Goal: Find specific page/section

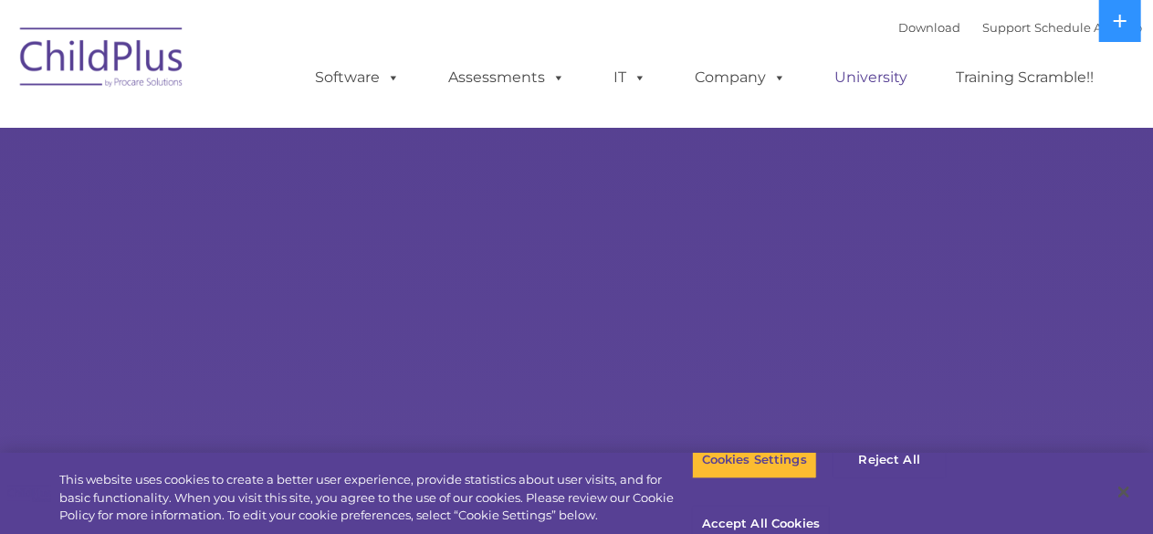
select select "MEDIUM"
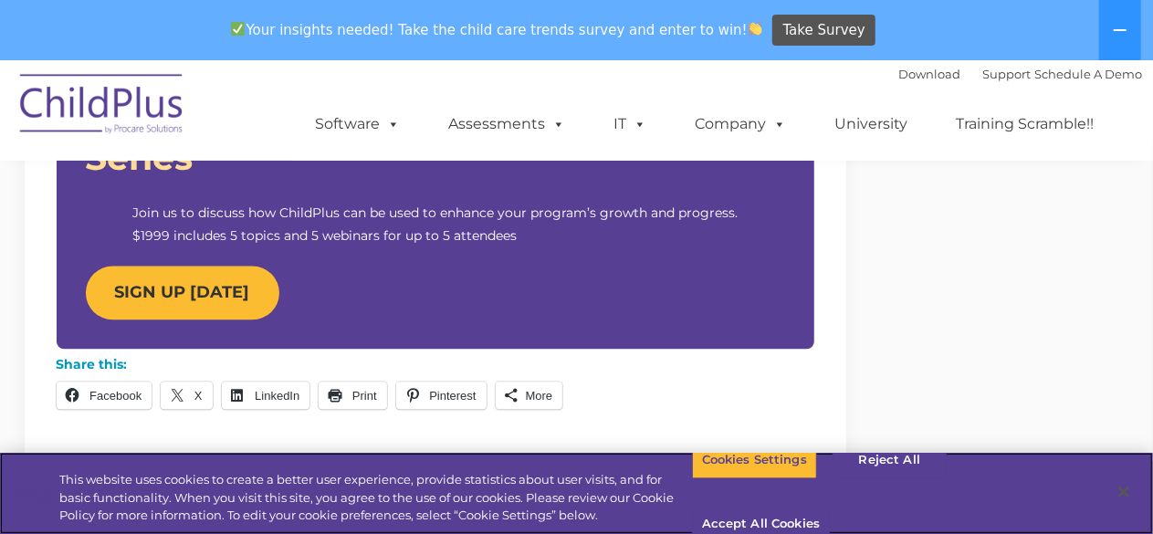
scroll to position [1870, 0]
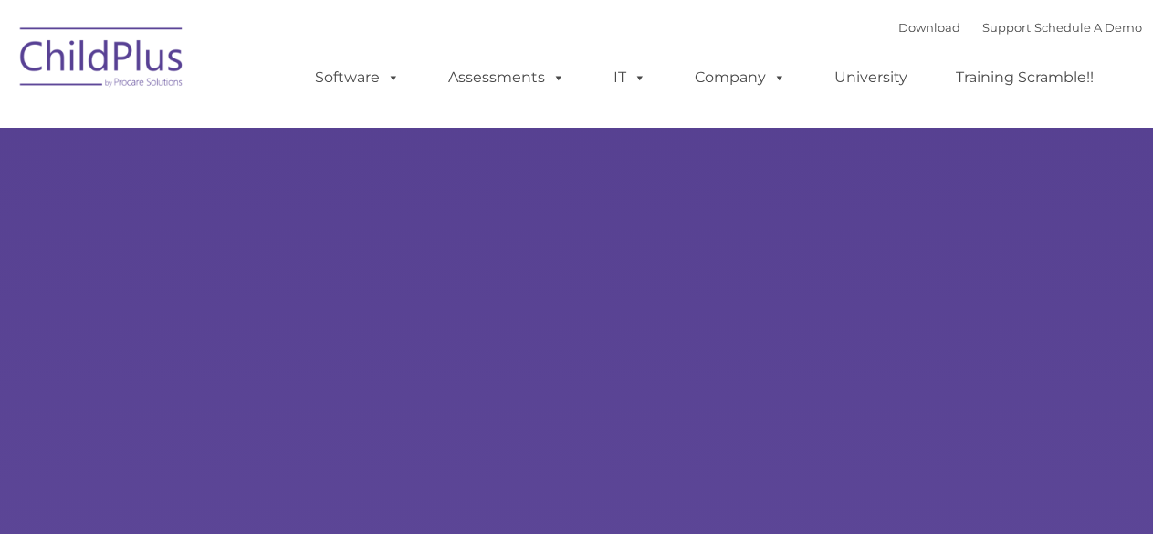
type input ""
